Goal: Obtain resource: Download file/media

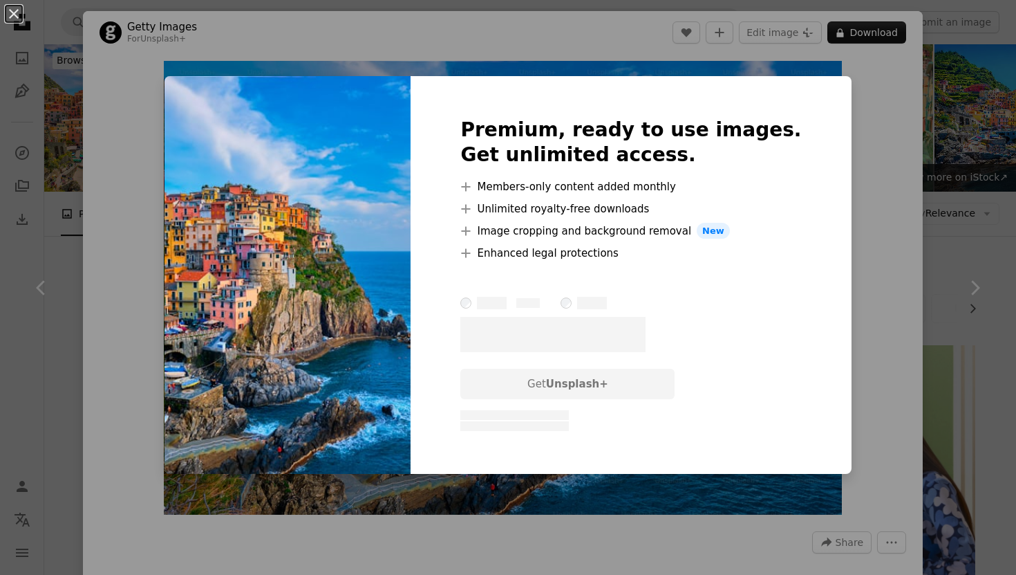
scroll to position [809, 0]
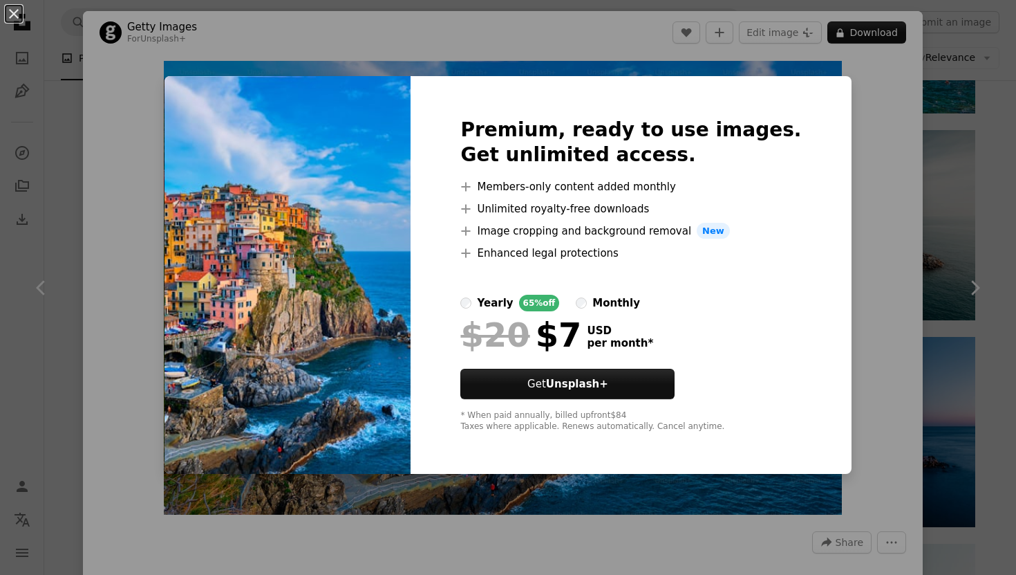
click at [889, 306] on div "An X shape Premium, ready to use images. Get unlimited access. A plus sign Memb…" at bounding box center [508, 287] width 1016 height 575
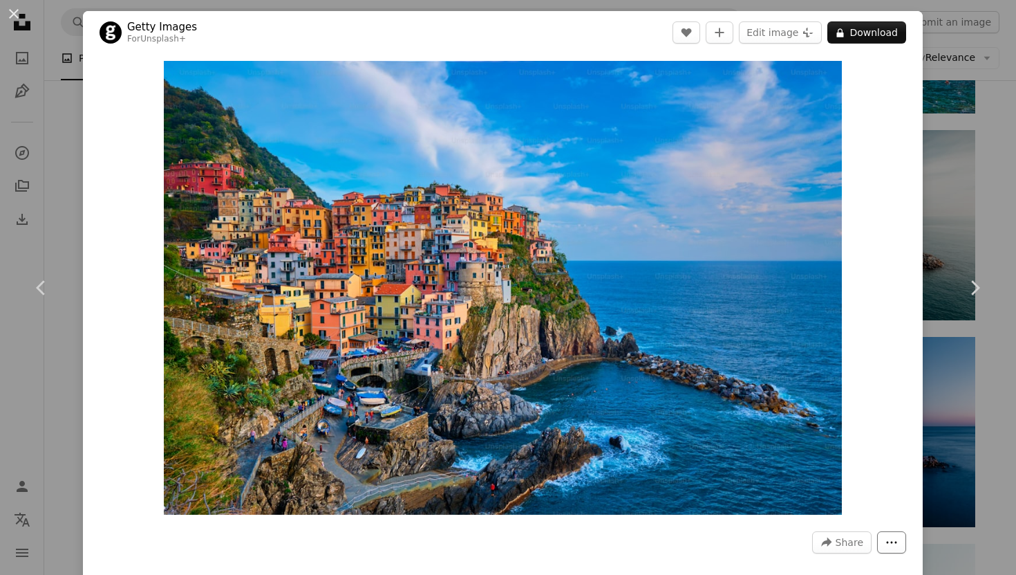
click at [896, 540] on icon "More Actions" at bounding box center [892, 542] width 12 height 12
click at [887, 408] on dialog "An X shape Chevron left Chevron right Getty Images For Unsplash+ A heart A plus…" at bounding box center [508, 287] width 1016 height 575
drag, startPoint x: 931, startPoint y: 10, endPoint x: 961, endPoint y: 10, distance: 30.4
click at [961, 10] on div "An X shape Chevron left Chevron right Getty Images For Unsplash+ A heart A plus…" at bounding box center [508, 287] width 1016 height 575
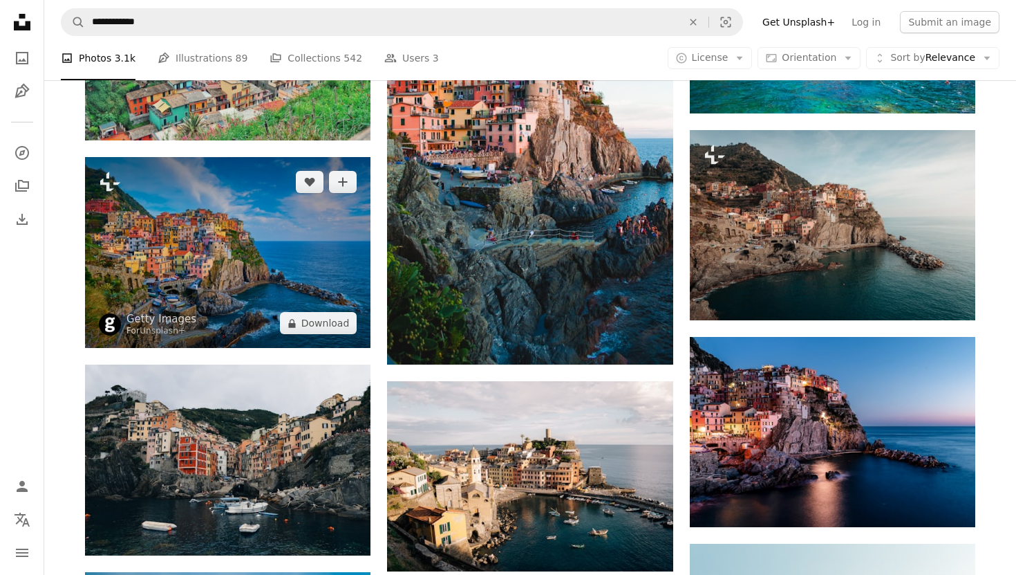
click at [286, 248] on img at bounding box center [228, 252] width 286 height 191
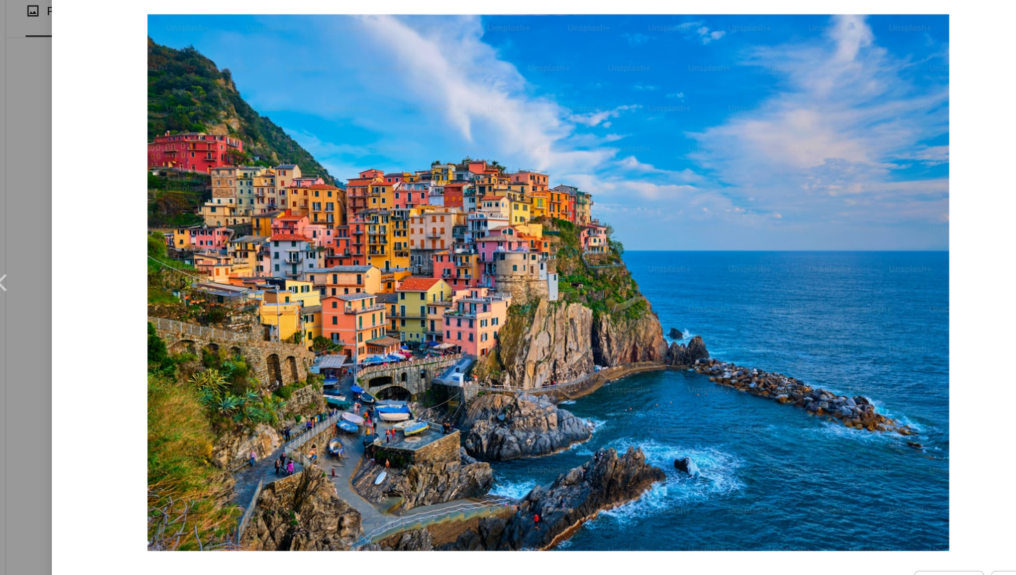
click at [142, 321] on div "Zoom in" at bounding box center [503, 287] width 840 height 467
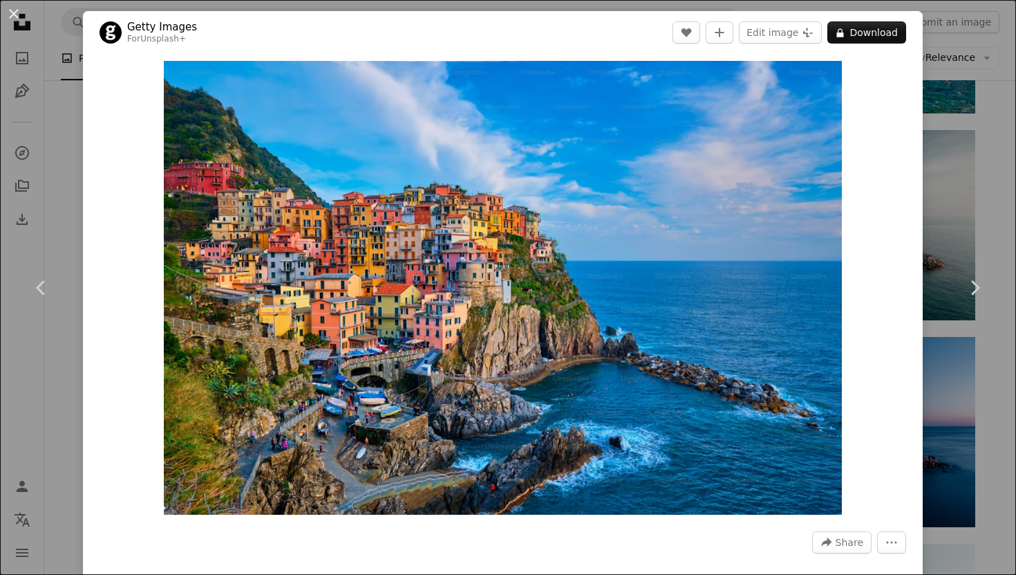
click at [989, 112] on div "An X shape Chevron left Chevron right Getty Images For Unsplash+ A heart A plus…" at bounding box center [508, 287] width 1016 height 575
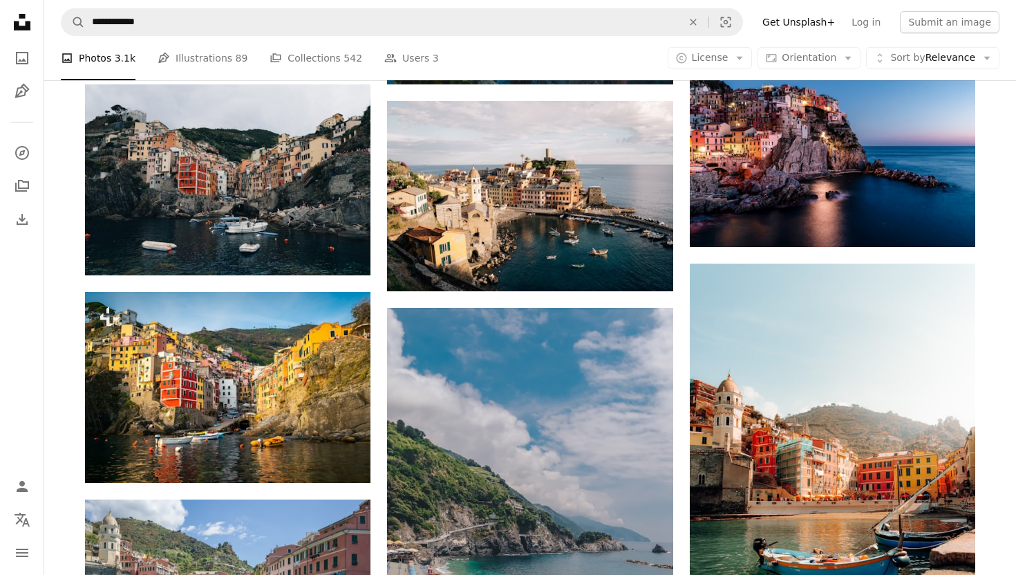
scroll to position [1136, 0]
